Goal: Communication & Community: Ask a question

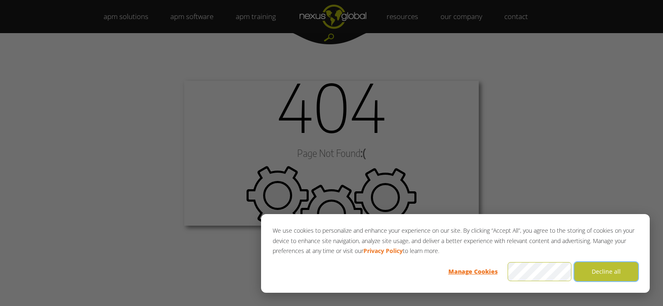
click at [602, 276] on button "Decline all" at bounding box center [607, 271] width 64 height 19
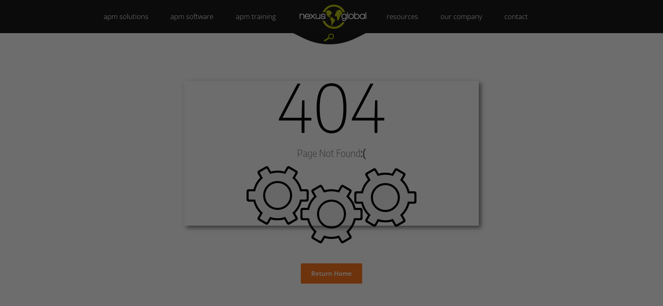
click at [557, 179] on div at bounding box center [335, 154] width 670 height 309
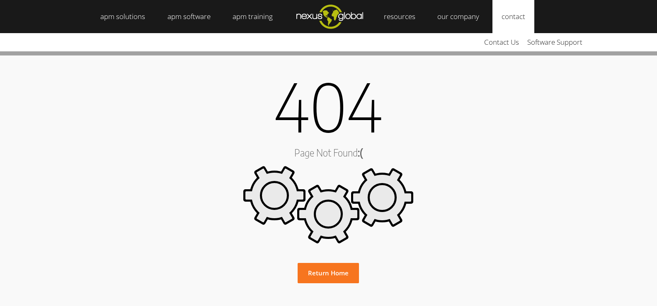
click at [505, 18] on link "contact" at bounding box center [514, 16] width 42 height 33
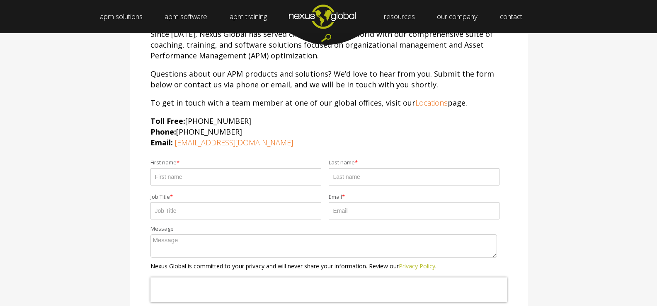
click at [194, 183] on input "First name *" at bounding box center [236, 176] width 171 height 17
type input "[PERSON_NAME]"
type input "[PERSON_NAME][EMAIL_ADDRESS][PERSON_NAME][DOMAIN_NAME]"
click at [189, 203] on input "Job Title *" at bounding box center [236, 210] width 171 height 17
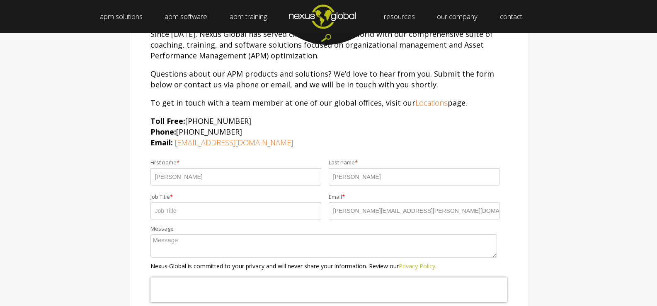
click at [187, 211] on input "Job Title *" at bounding box center [236, 210] width 171 height 17
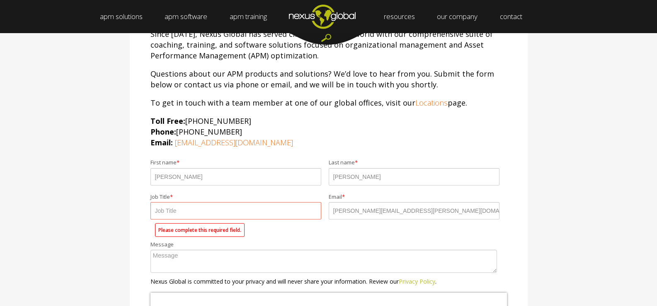
click at [192, 235] on form "First name * [PERSON_NAME] name * [PERSON_NAME] Job Title * Please complete thi…" at bounding box center [329, 251] width 357 height 192
paste textarea "Wikipedia is considered to be the World’s most significant tool for reference m…"
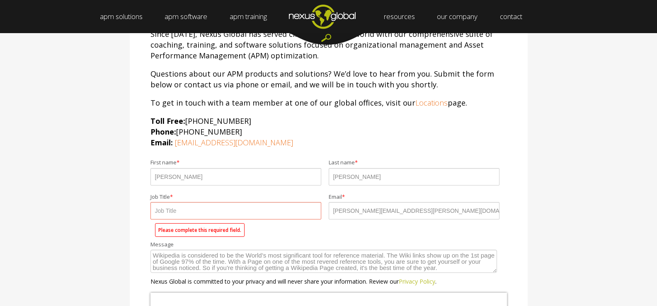
scroll to position [61, 0]
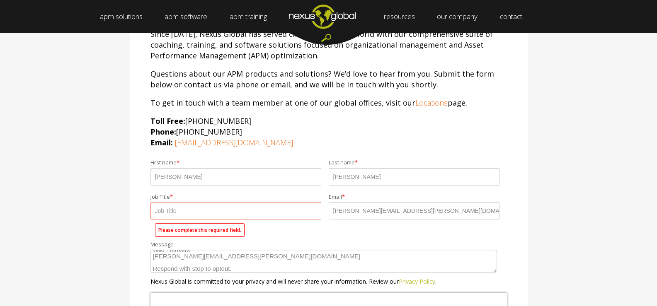
type textarea "Wikipedia is considered to be the World’s most significant tool for reference m…"
click at [177, 214] on input "Job Title *" at bounding box center [236, 210] width 171 height 17
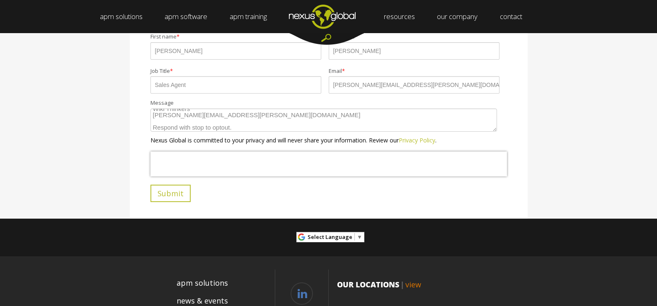
scroll to position [221, 0]
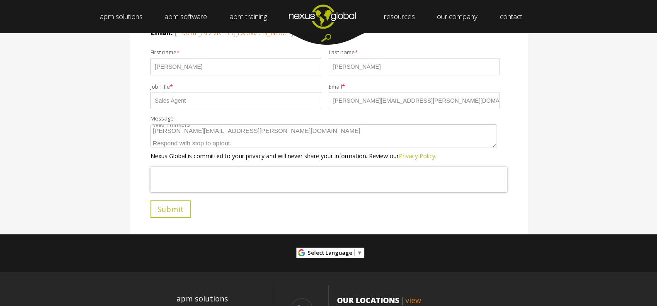
type input "Sales Agent"
click at [158, 208] on input "Submit" at bounding box center [171, 209] width 40 height 17
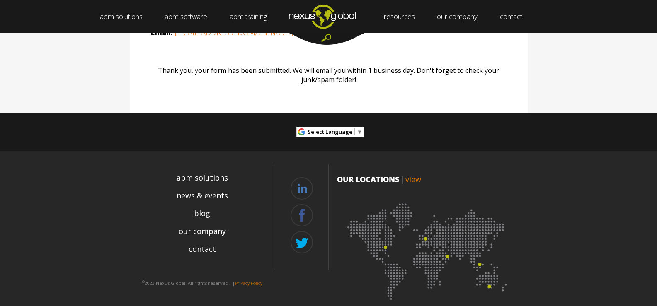
scroll to position [229, 0]
